Goal: Check status

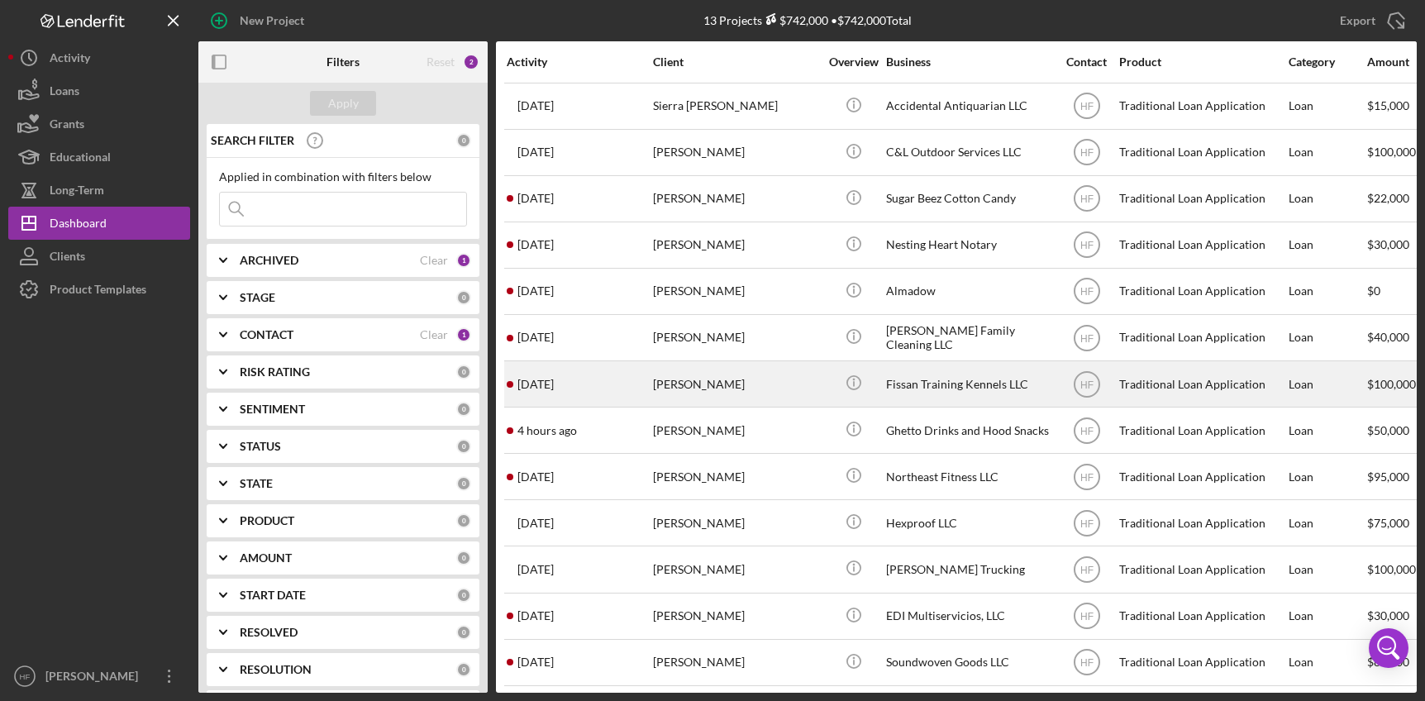
scroll to position [13, 0]
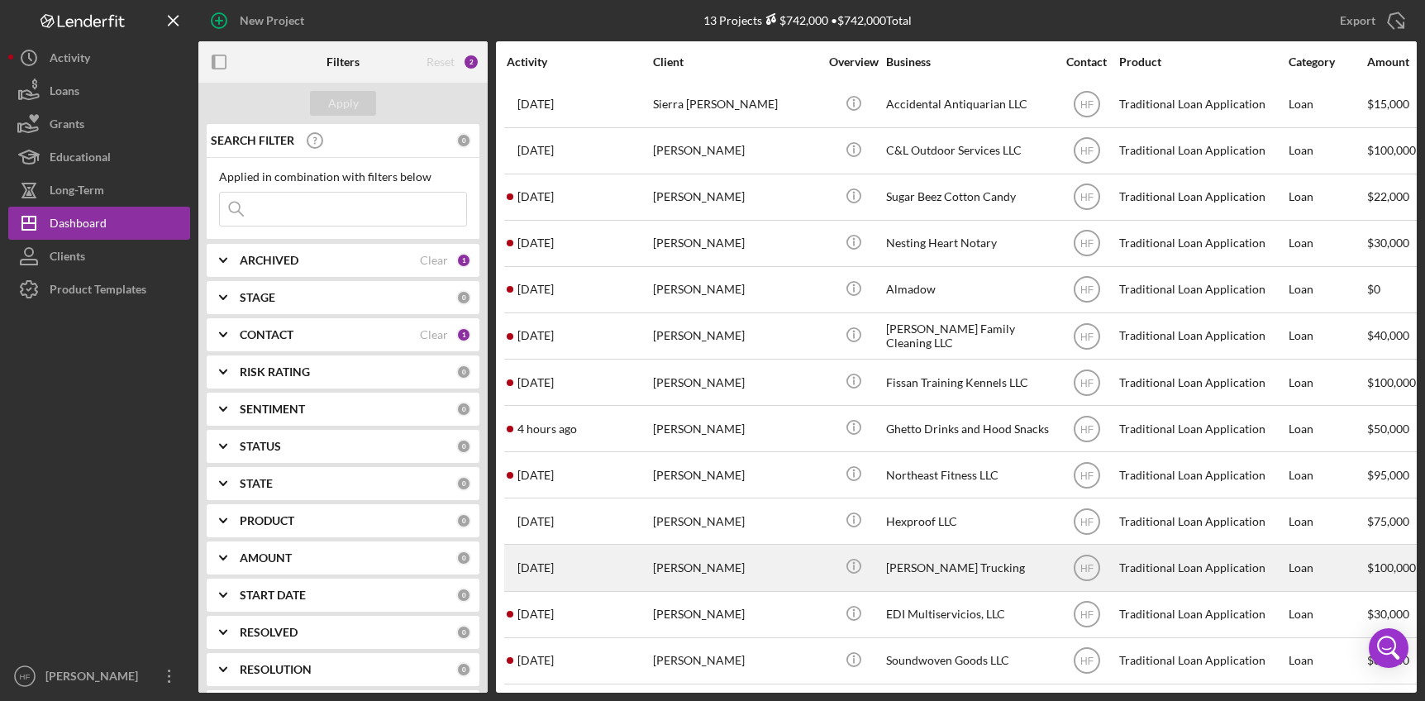
click at [781, 546] on div "[PERSON_NAME]" at bounding box center [735, 568] width 165 height 44
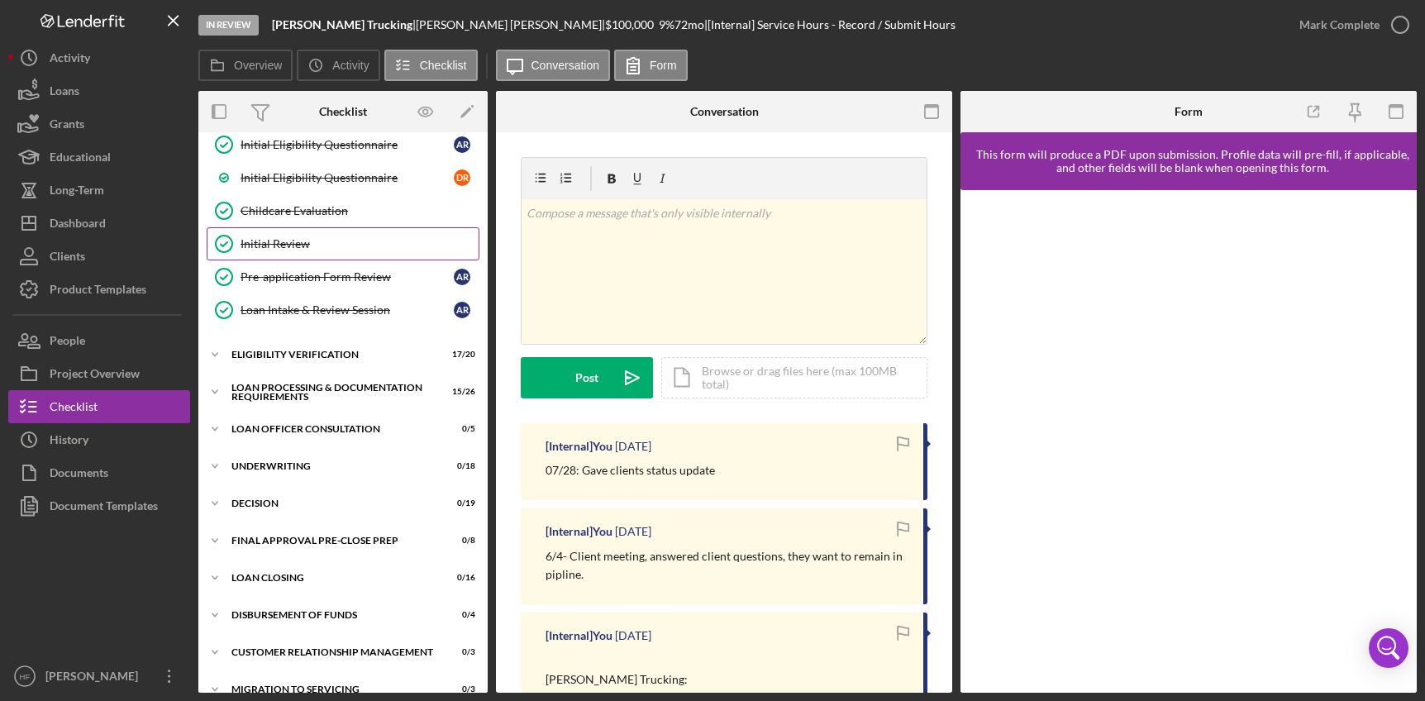
scroll to position [331, 0]
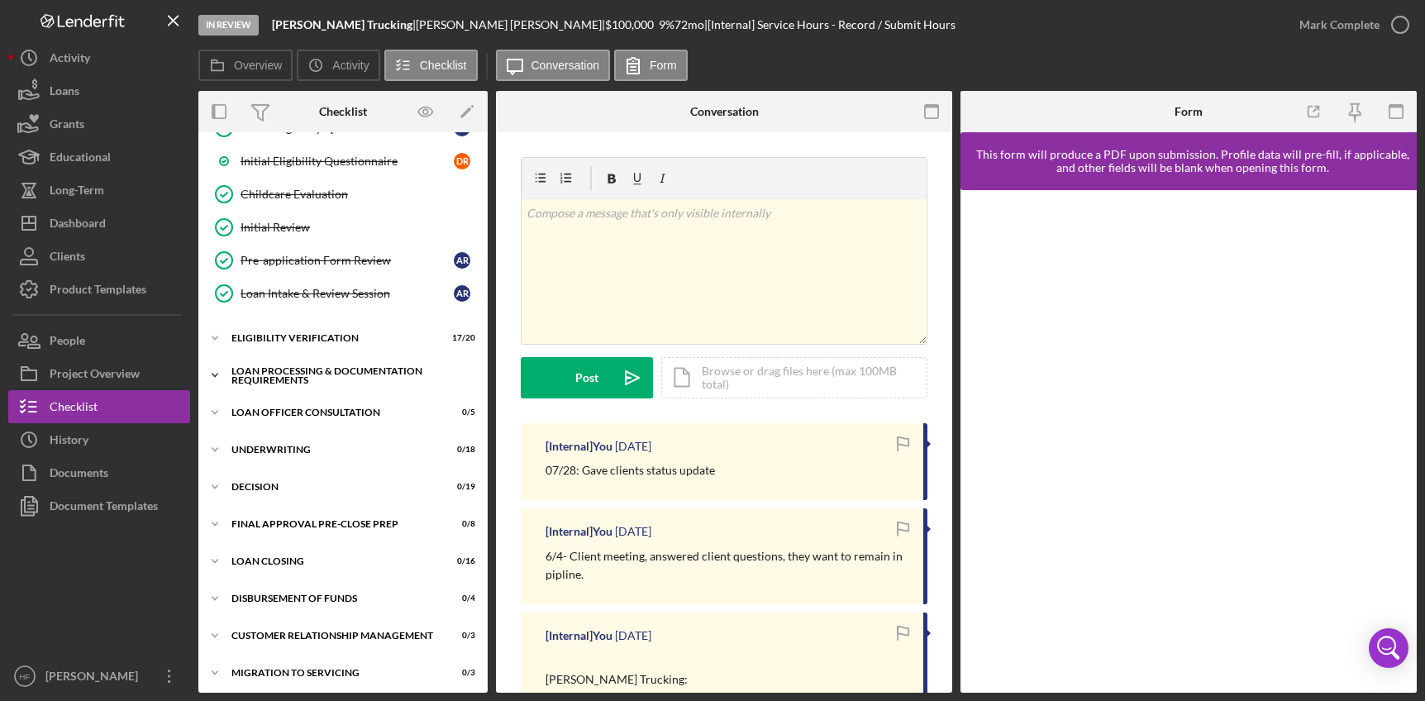
click at [314, 366] on div "Loan Processing & Documentation Requirements" at bounding box center [349, 375] width 236 height 19
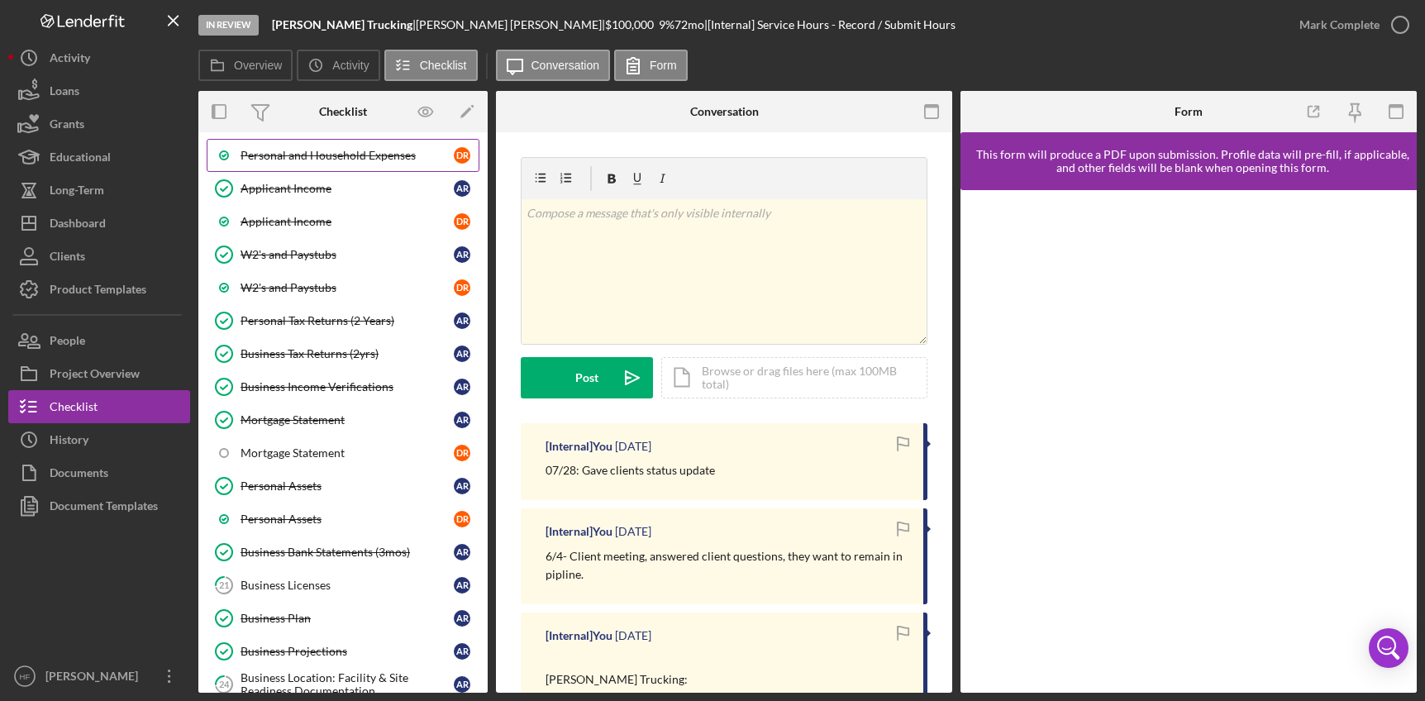
scroll to position [661, 0]
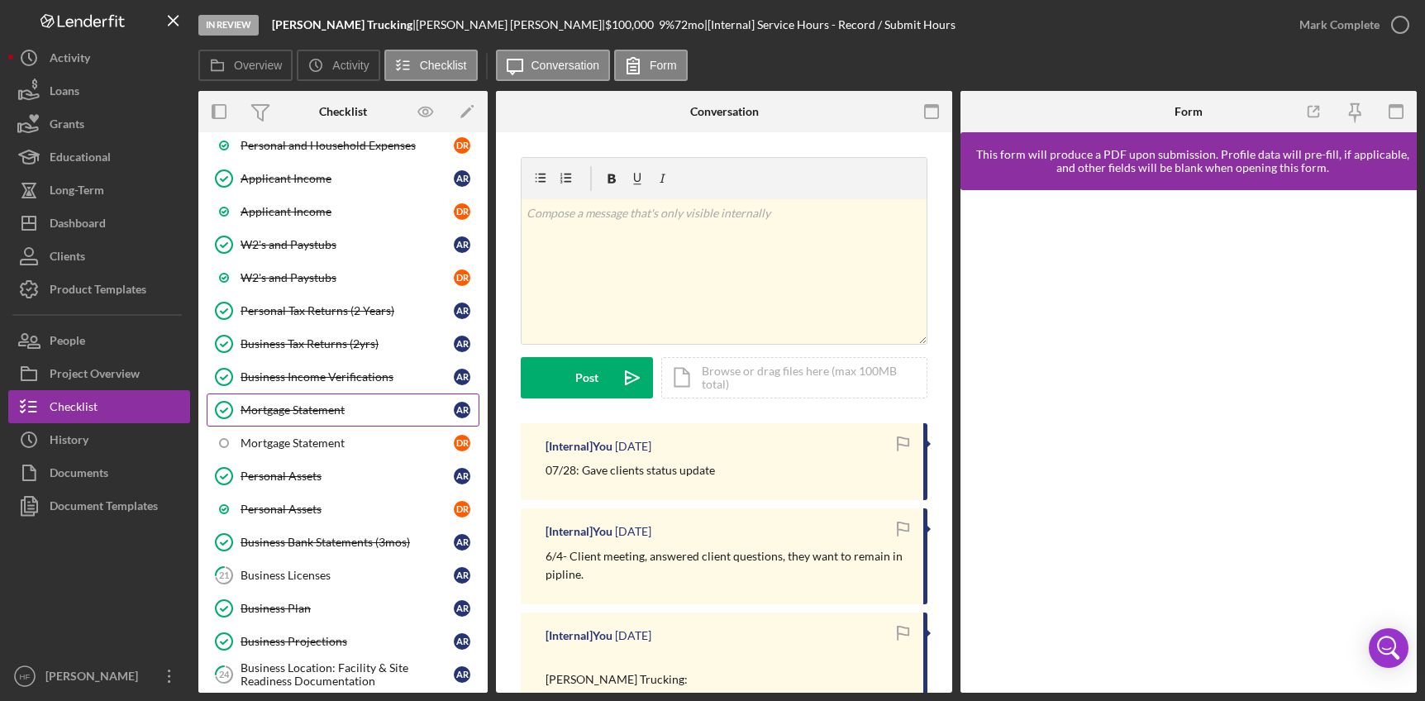
click at [341, 403] on div "Mortgage Statement" at bounding box center [347, 409] width 213 height 13
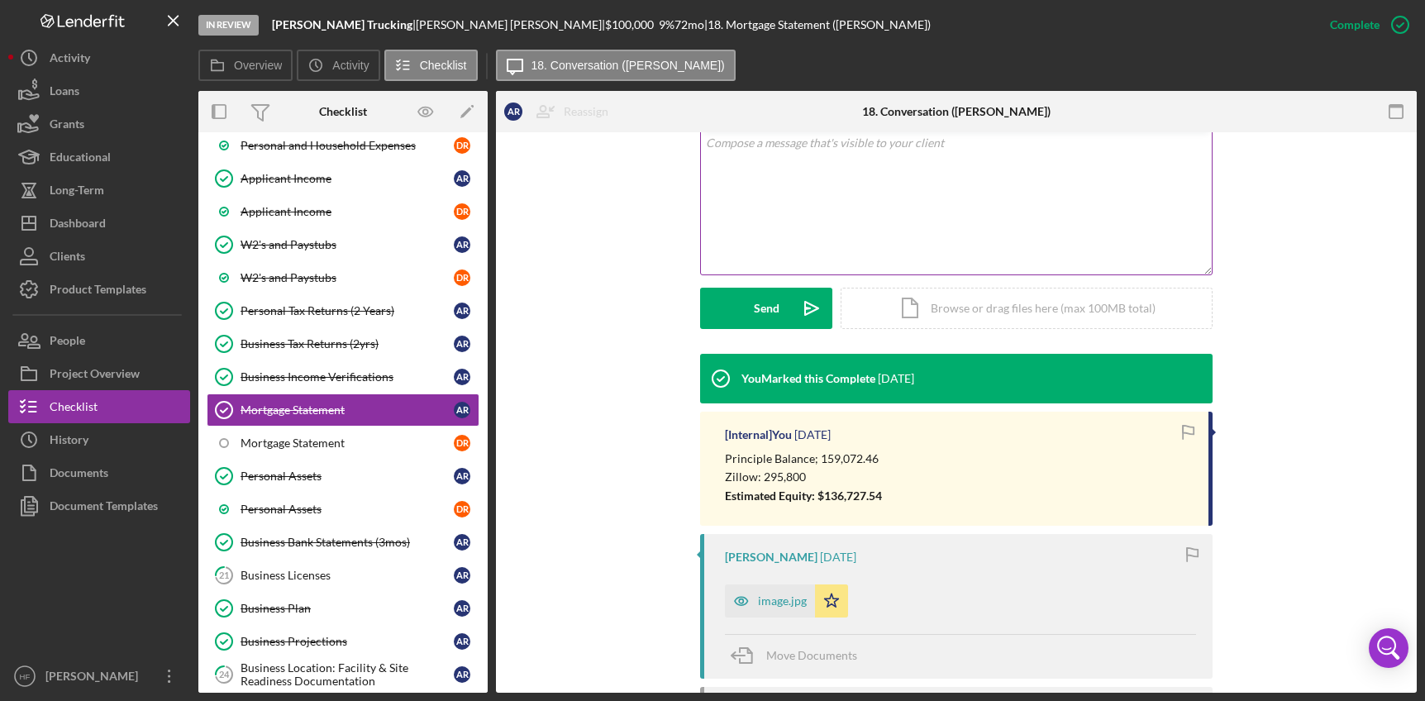
scroll to position [331, 0]
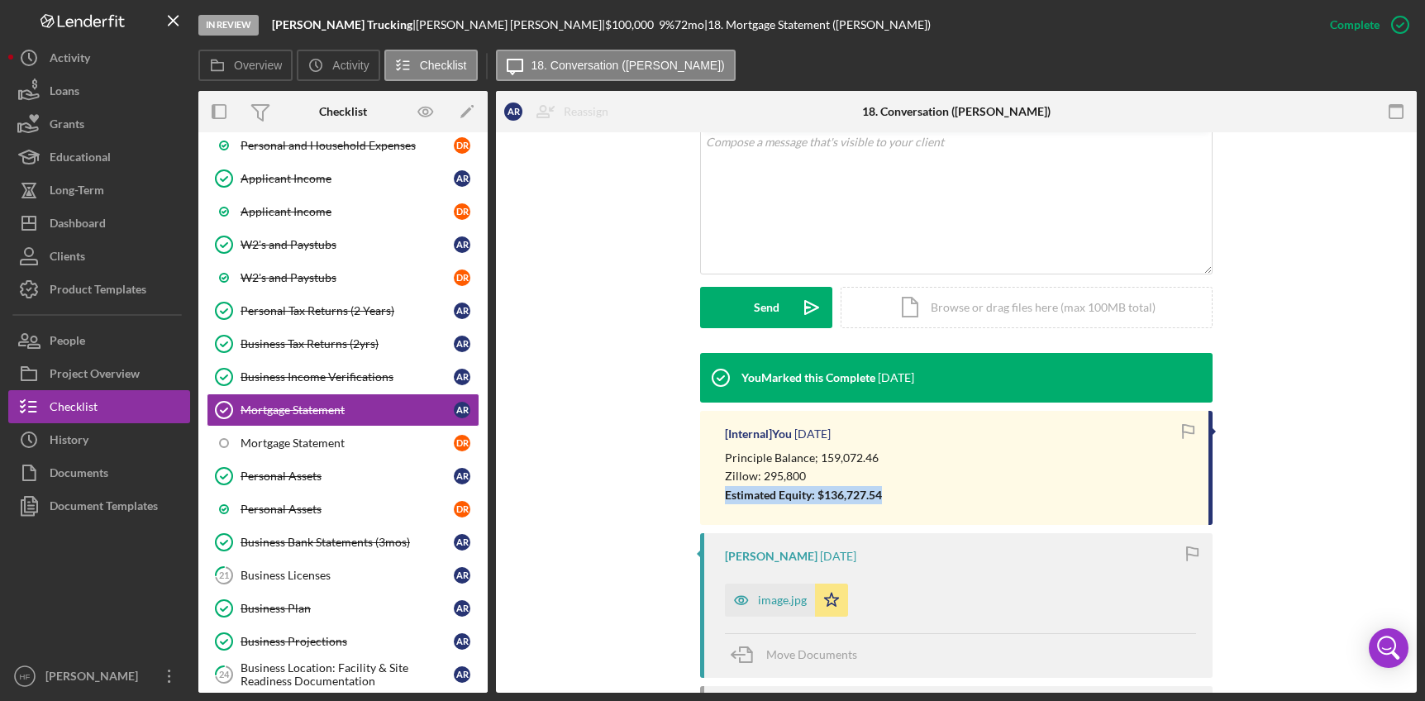
drag, startPoint x: 718, startPoint y: 494, endPoint x: 890, endPoint y: 501, distance: 172.1
click at [890, 501] on div "[Internal] You [DATE] Principle Balance; 159,072.46 Zillow: 295,800 Estimated E…" at bounding box center [956, 468] width 513 height 114
copy strong "Estimated Equity: $136,727.54"
click at [329, 471] on div "Personal Assets" at bounding box center [347, 476] width 213 height 13
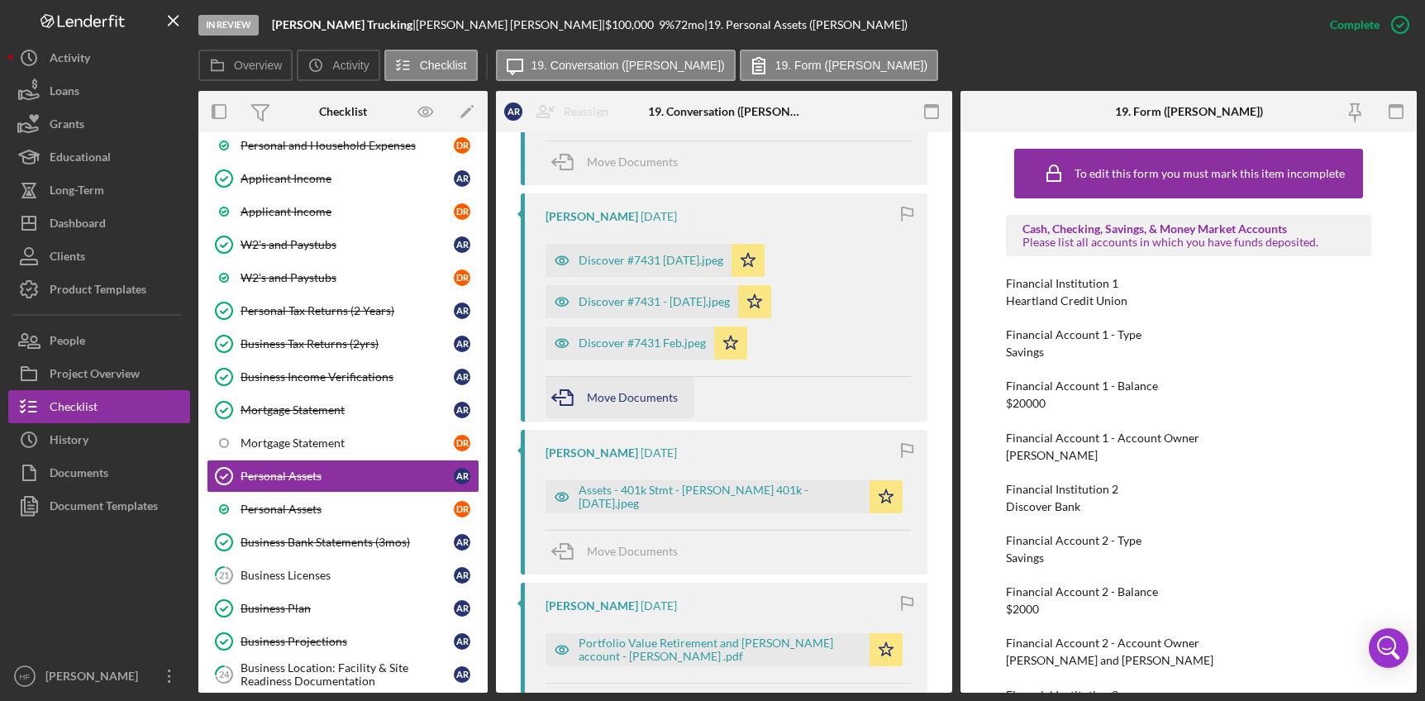
scroll to position [827, 0]
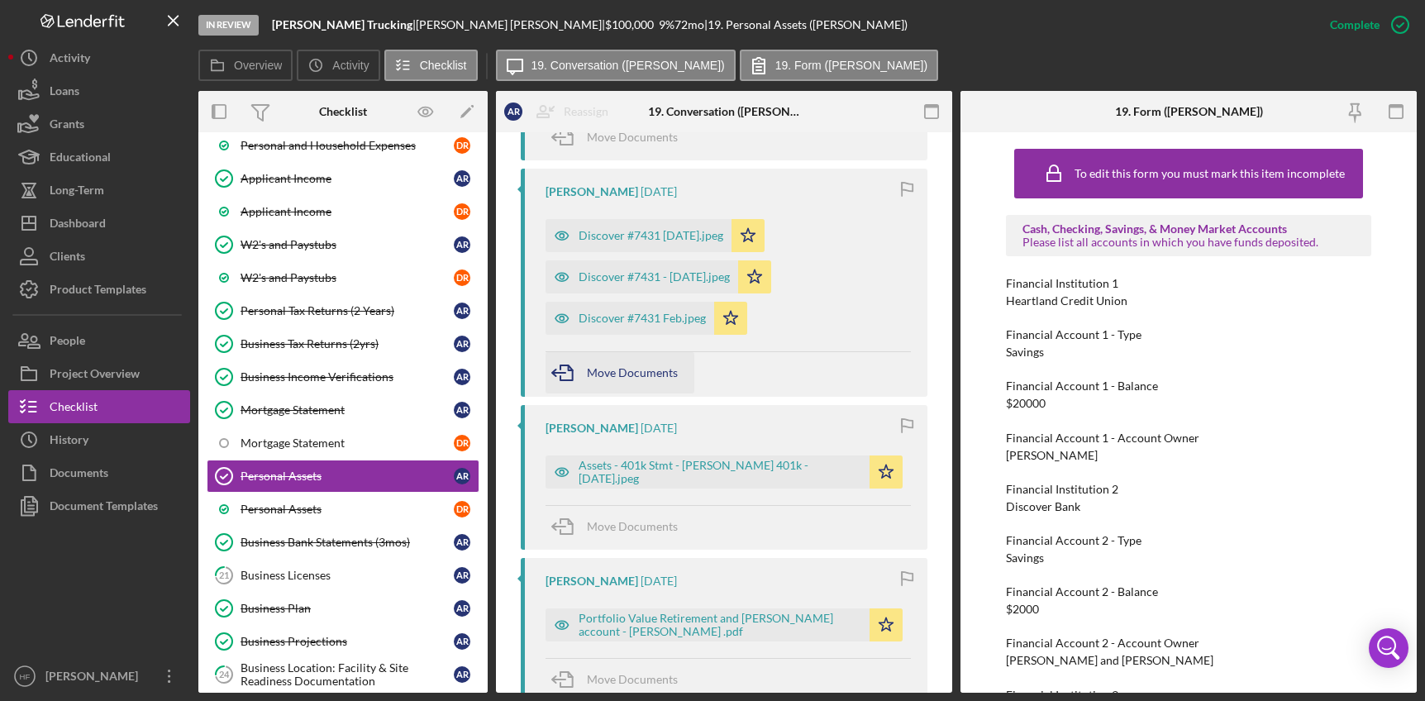
click at [689, 472] on div "Assets - 401k Stmt - [PERSON_NAME] 401k - [DATE].jpeg" at bounding box center [720, 472] width 283 height 26
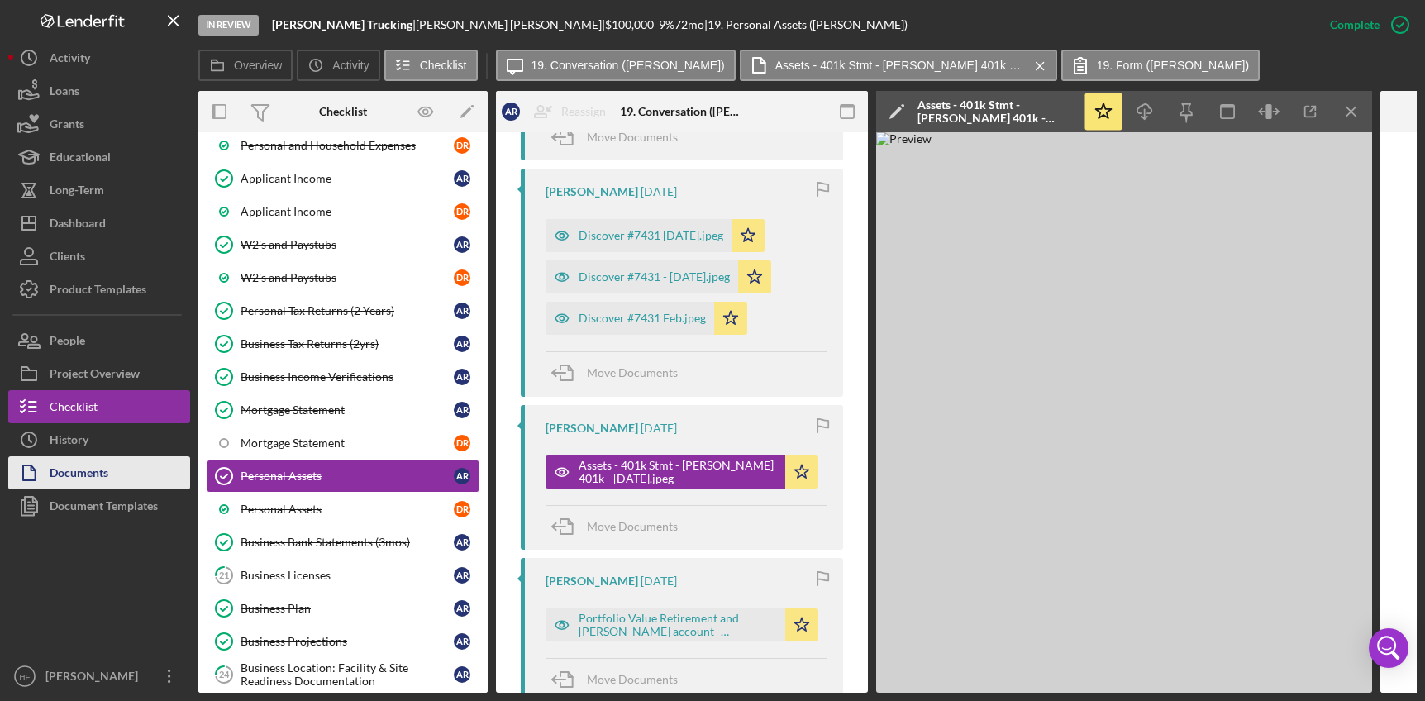
click at [117, 482] on button "Documents" at bounding box center [99, 472] width 182 height 33
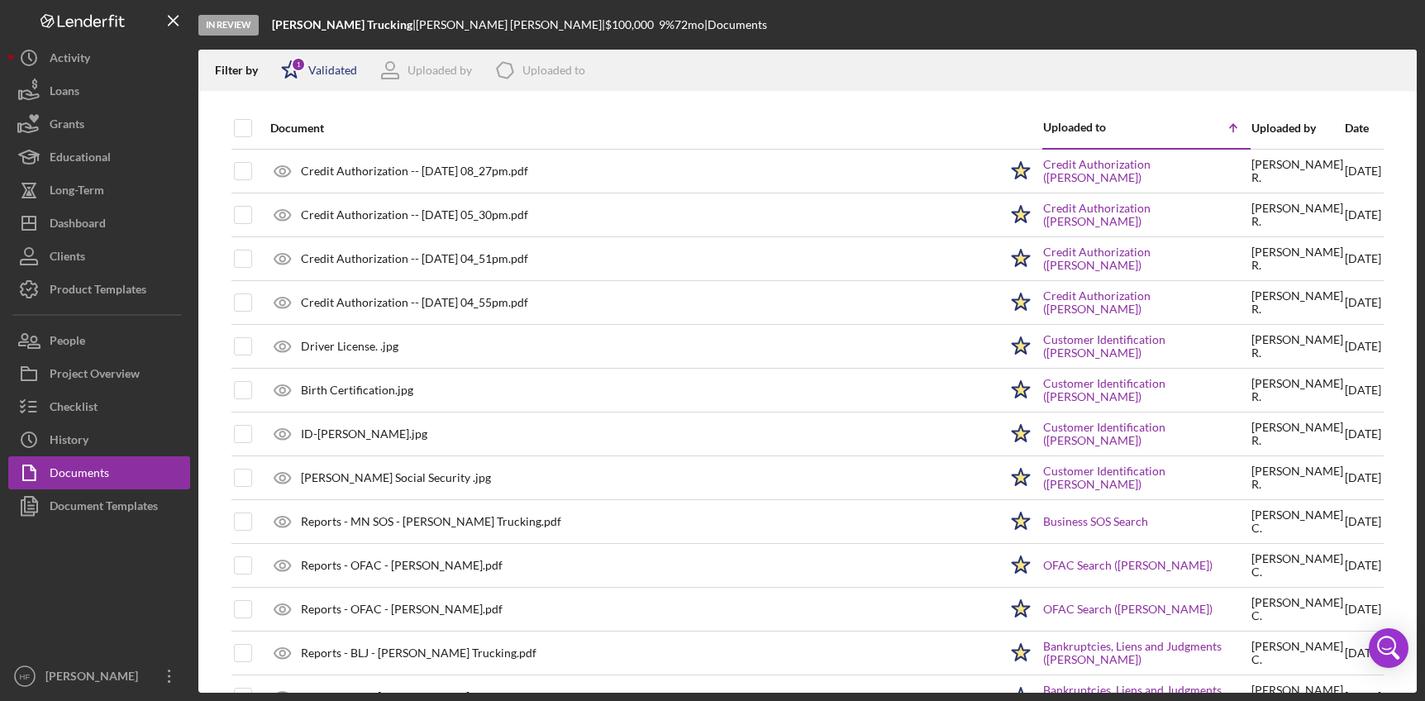
click at [304, 69] on icon "Icon/Star" at bounding box center [290, 70] width 41 height 41
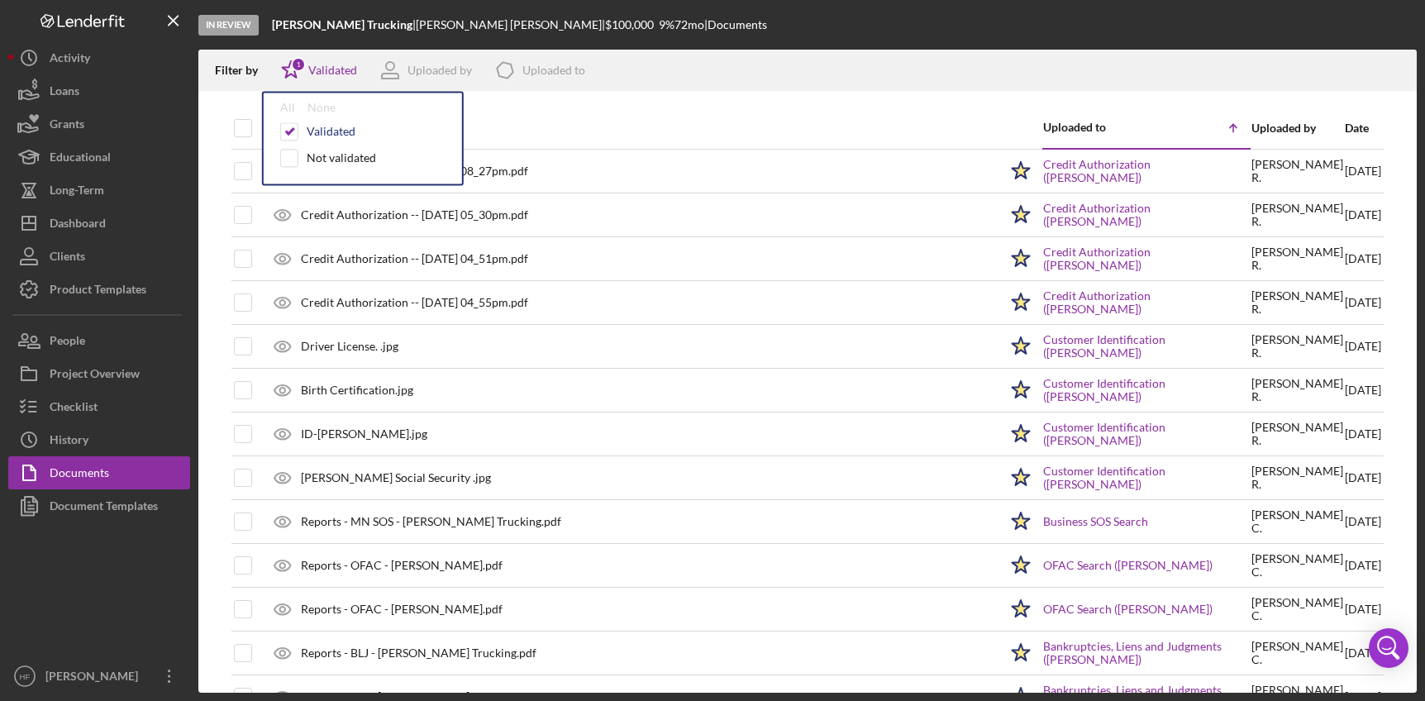
click at [297, 135] on div at bounding box center [289, 131] width 18 height 18
click at [282, 134] on input "checkbox" at bounding box center [289, 131] width 17 height 17
checkbox input "false"
click at [880, 67] on div "Filter by Icon/Star Validated All None Validated Not validated Uploaded by Icon…" at bounding box center [807, 70] width 1219 height 41
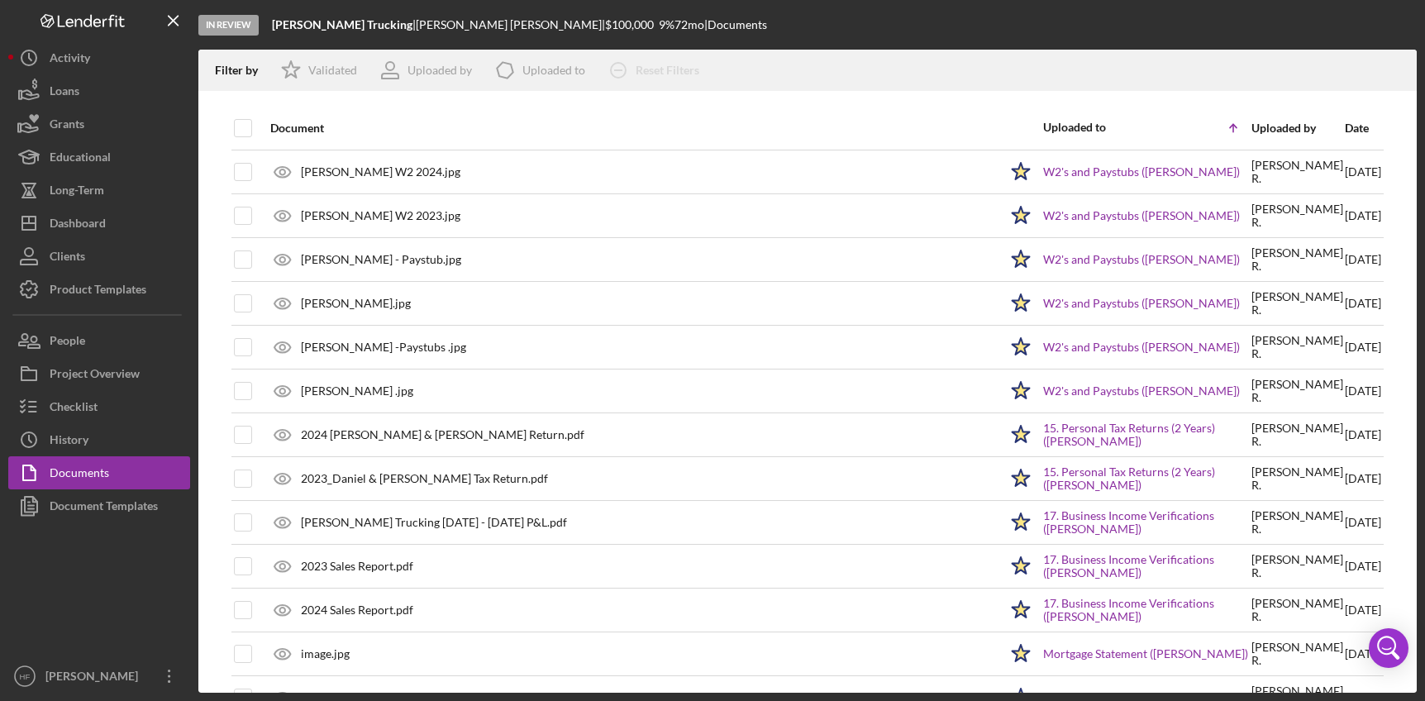
scroll to position [1157, 0]
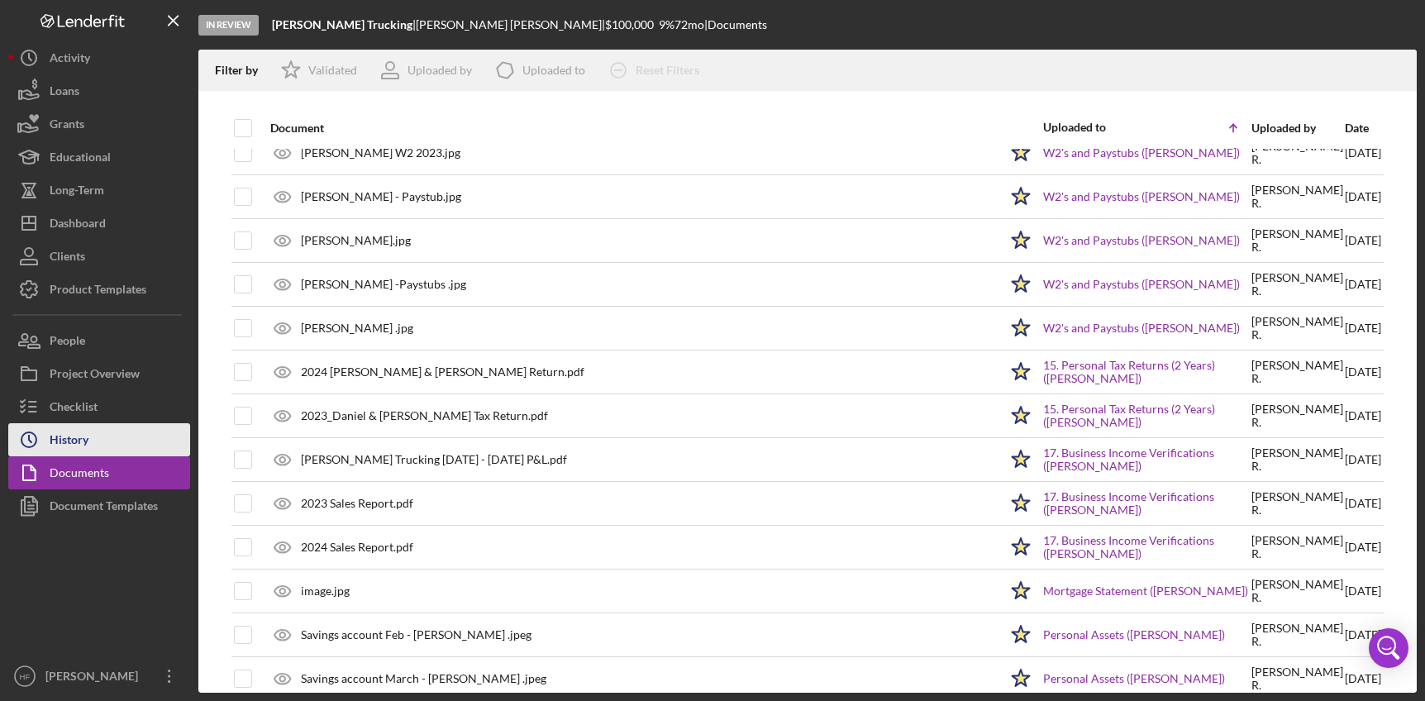
click at [115, 449] on button "Icon/History History" at bounding box center [99, 439] width 182 height 33
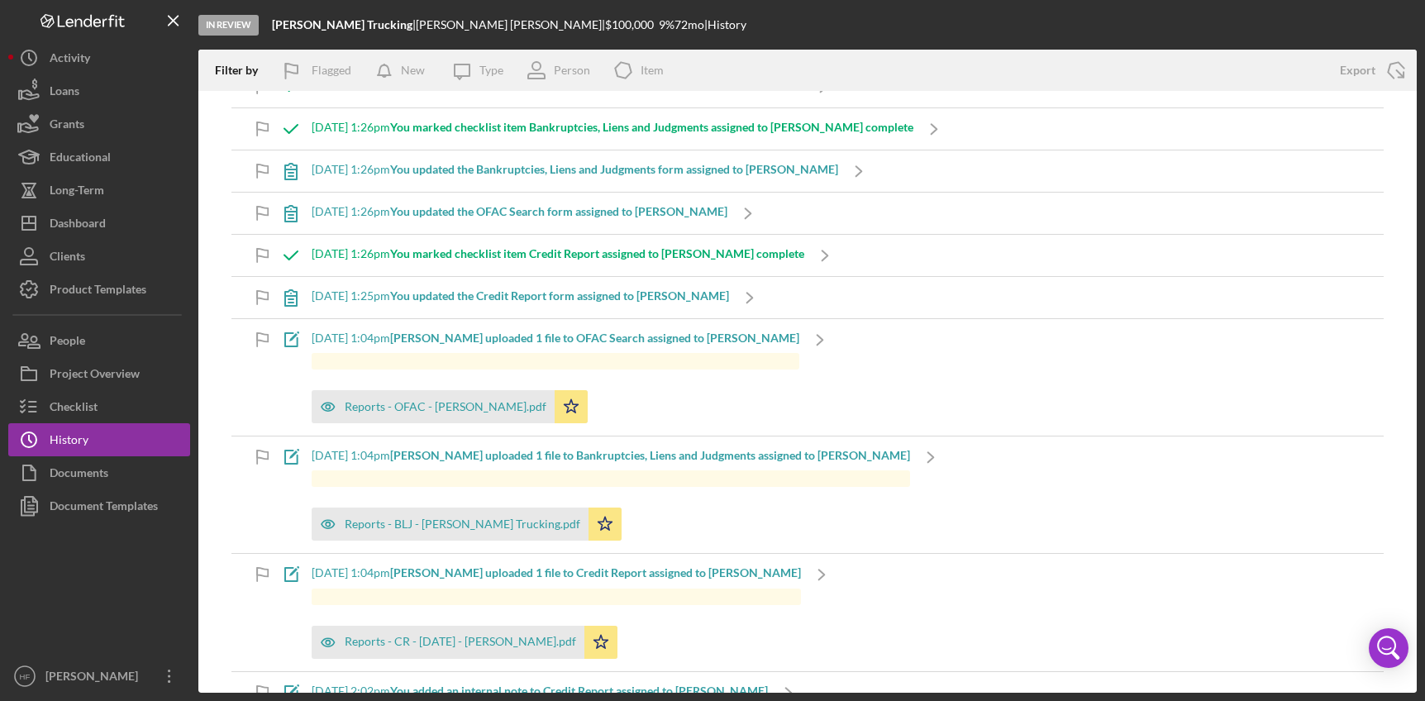
scroll to position [1157, 0]
